Goal: Obtain resource: Download file/media

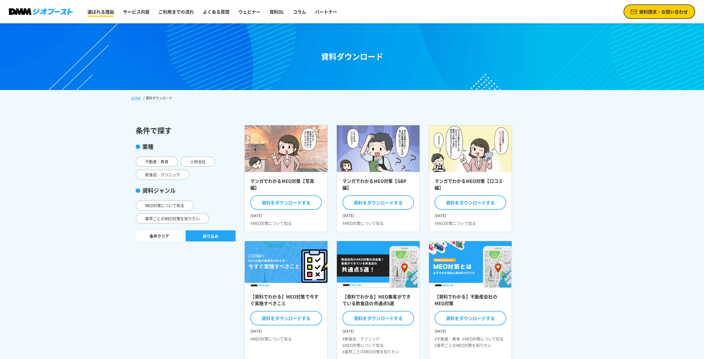
click at [110, 12] on link "選ばれる理由" at bounding box center [100, 11] width 31 height 11
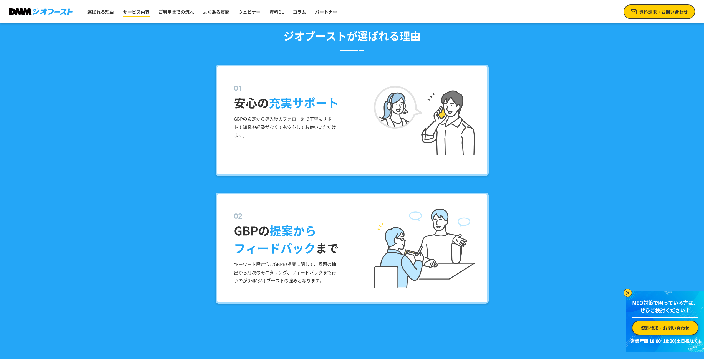
click at [134, 14] on link "サービス内容" at bounding box center [136, 11] width 31 height 11
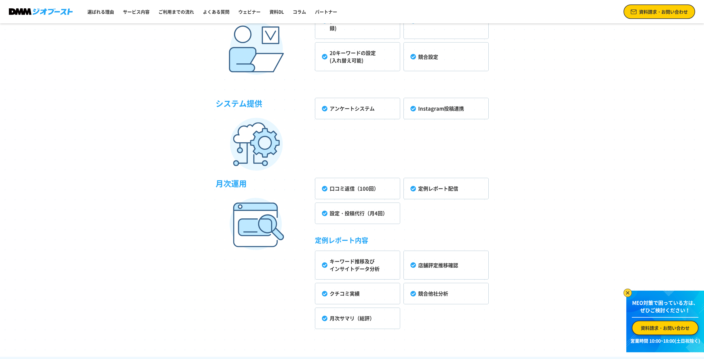
scroll to position [1388, 0]
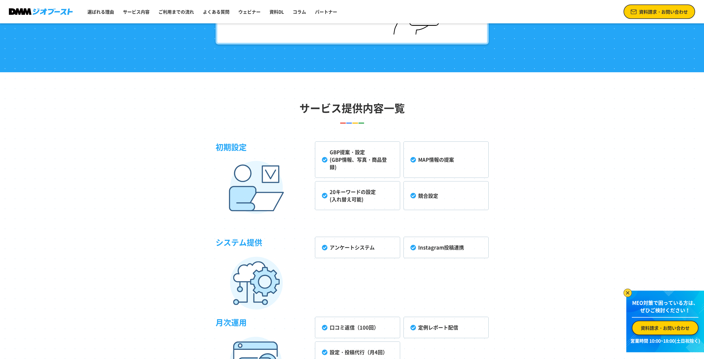
click at [325, 197] on li "20キーワードの設定 (入れ替え可能)" at bounding box center [357, 195] width 85 height 29
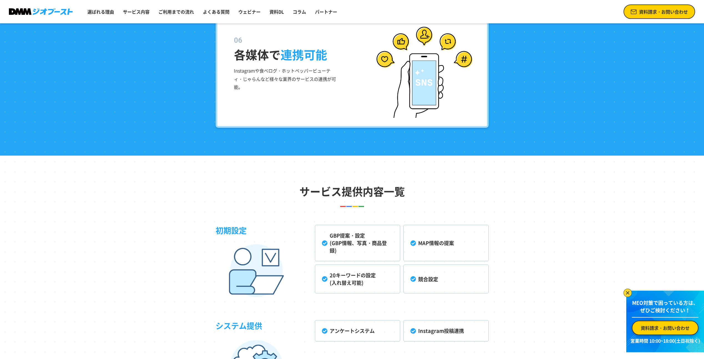
scroll to position [1111, 0]
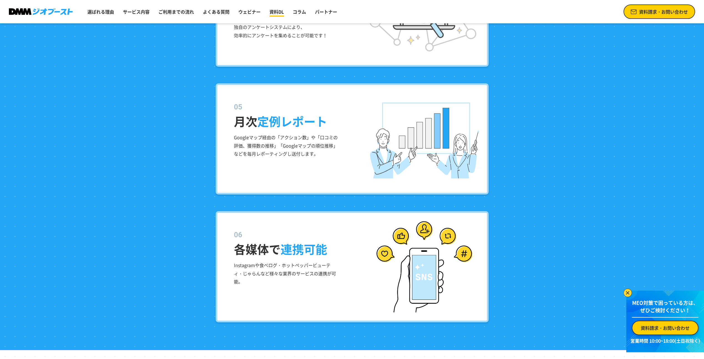
click at [274, 10] on link "資料DL" at bounding box center [276, 11] width 19 height 11
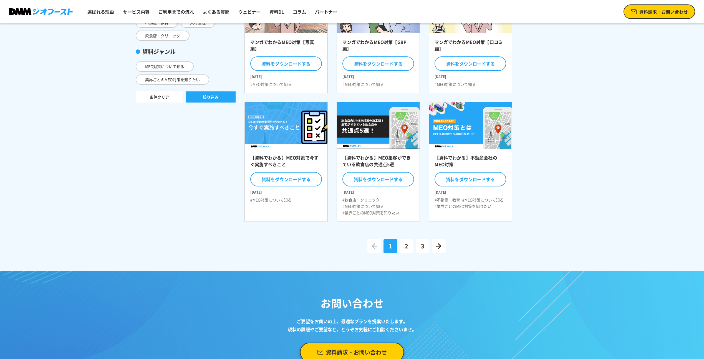
scroll to position [222, 0]
